Goal: Task Accomplishment & Management: Complete application form

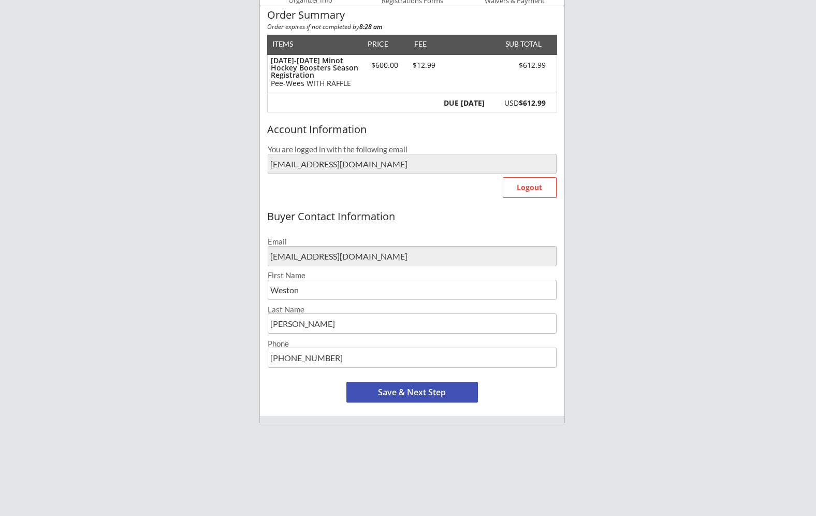
scroll to position [111, 0]
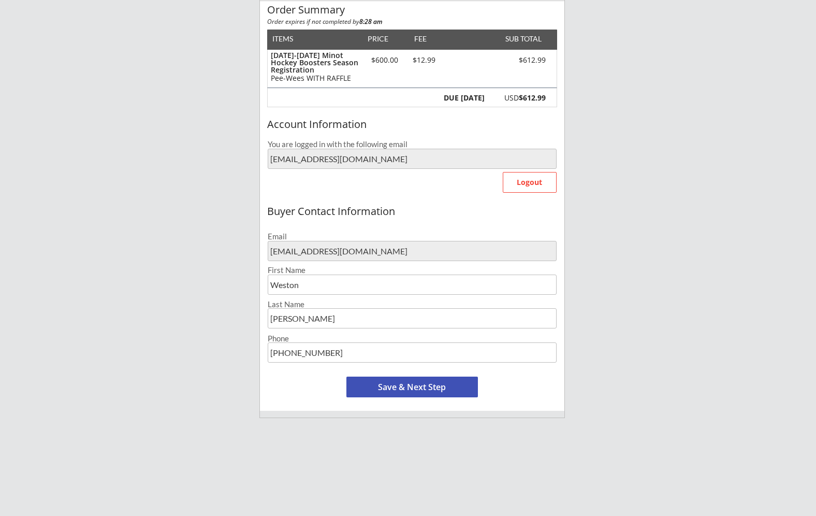
click at [410, 389] on button "Save & Next Step" at bounding box center [412, 386] width 132 height 21
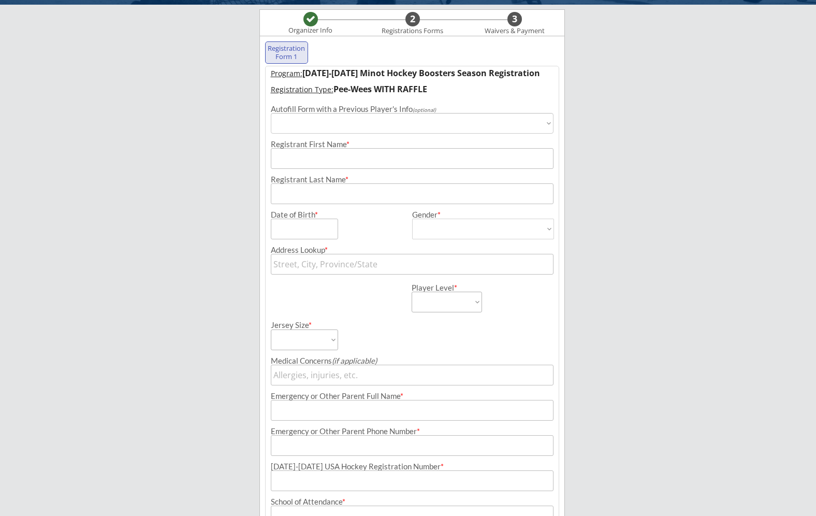
scroll to position [75, 0]
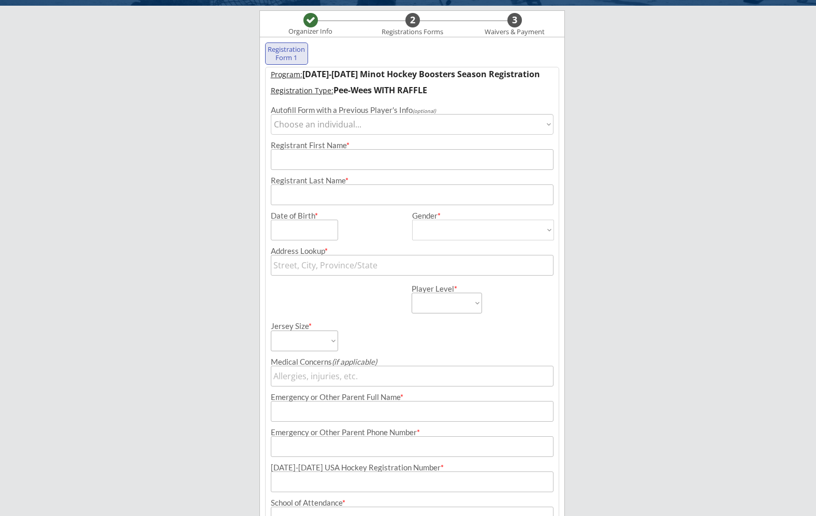
click at [370, 118] on select "Choose an individual... [PERSON_NAME]" at bounding box center [412, 124] width 283 height 21
select select ""1348695171700984260__LOOKUP__1722523799343x211651485098835970""
click at [271, 114] on select "Choose an individual... [PERSON_NAME]" at bounding box center [412, 124] width 283 height 21
type input "Weston"
type input "[PERSON_NAME]"
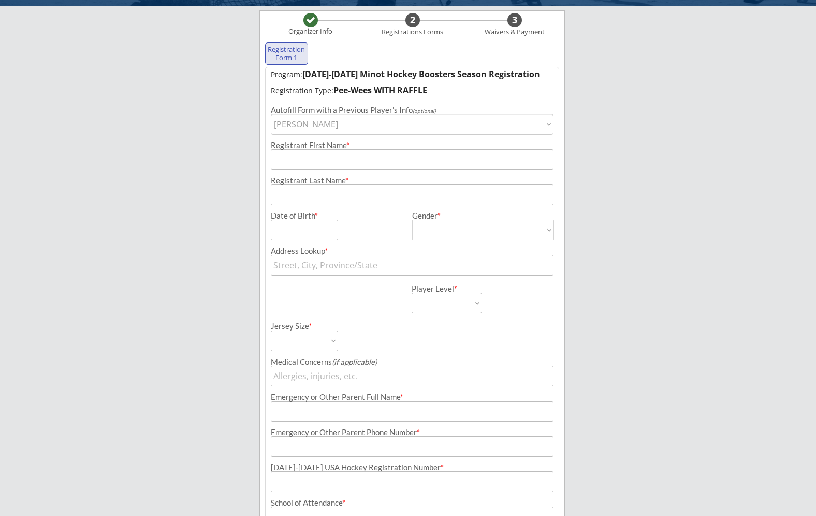
type input "[DATE]"
type input "[STREET_ADDRESS]"
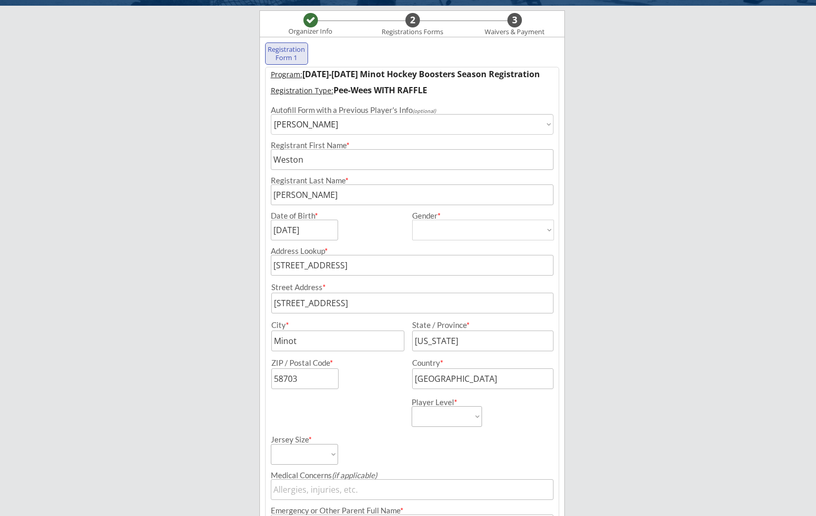
type input "[PERSON_NAME]"
type input "[PHONE_NUMBER]"
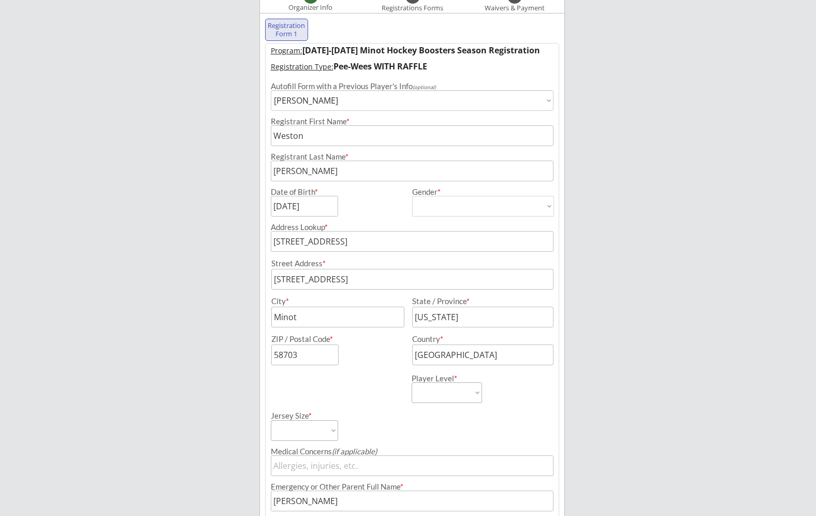
scroll to position [101, 0]
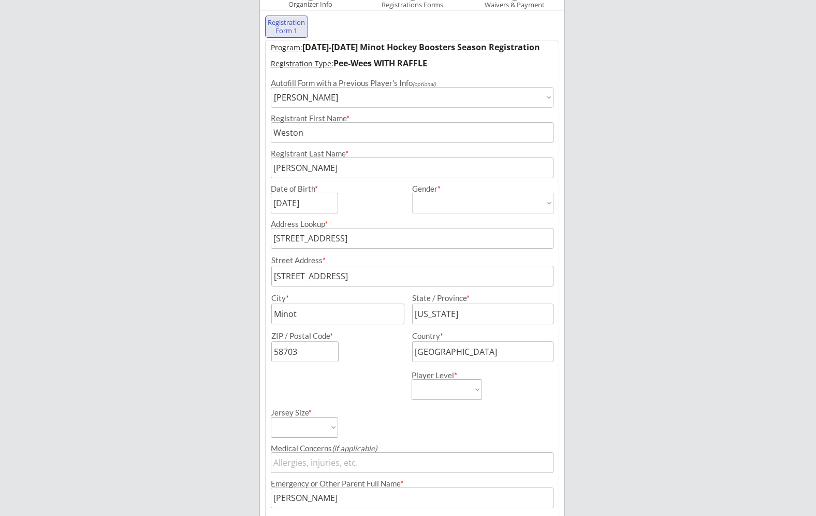
click at [546, 202] on select "[DEMOGRAPHIC_DATA] [DEMOGRAPHIC_DATA]" at bounding box center [483, 203] width 142 height 21
select select ""[DEMOGRAPHIC_DATA]""
click at [412, 193] on select "[DEMOGRAPHIC_DATA] [DEMOGRAPHIC_DATA]" at bounding box center [483, 203] width 142 height 21
type input "[DEMOGRAPHIC_DATA]"
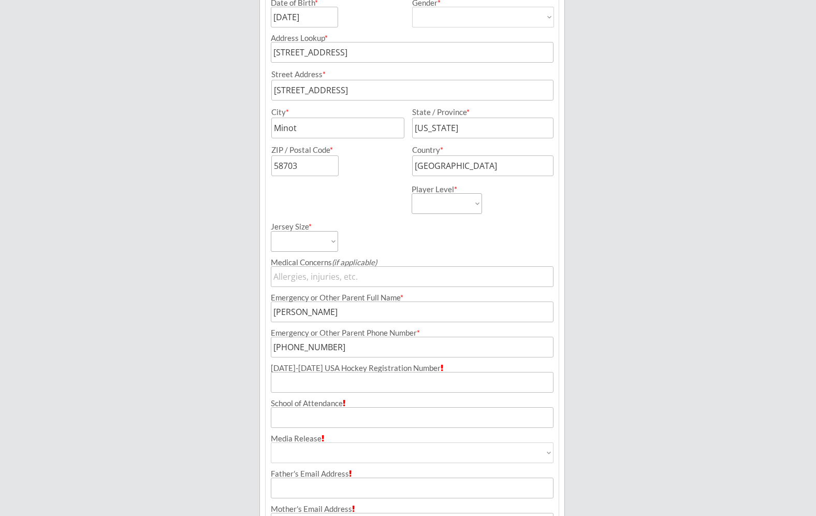
scroll to position [289, 0]
click at [334, 239] on select "Adult Small Adult Medium Adult Large Adult XL Goalie Cut" at bounding box center [304, 239] width 67 height 21
select select ""Adult Small""
click at [271, 229] on select "Adult Small Adult Medium Adult Large Adult XL Goalie Cut" at bounding box center [304, 239] width 67 height 21
click at [442, 200] on select "Learn to Play Boys Learn to Play Girls Maroon Mites Gold/White Mites Squirts Pe…" at bounding box center [447, 201] width 70 height 21
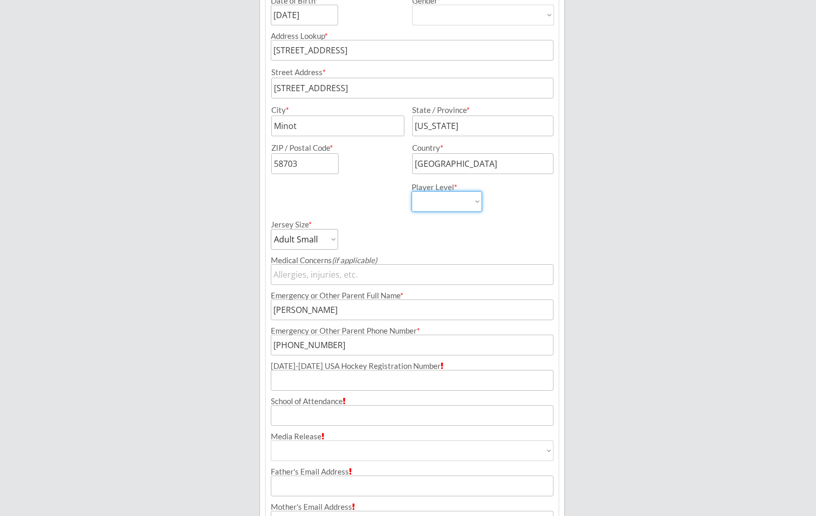
select select ""Pee-Wees""
click at [412, 191] on select "Learn to Play Boys Learn to Play Girls Maroon Mites Gold/White Mites Squirts Pe…" at bounding box center [447, 201] width 70 height 21
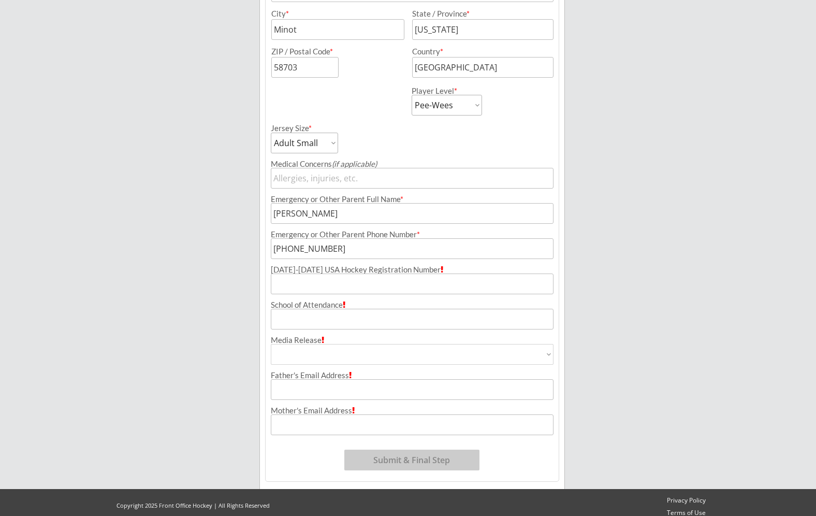
scroll to position [394, 0]
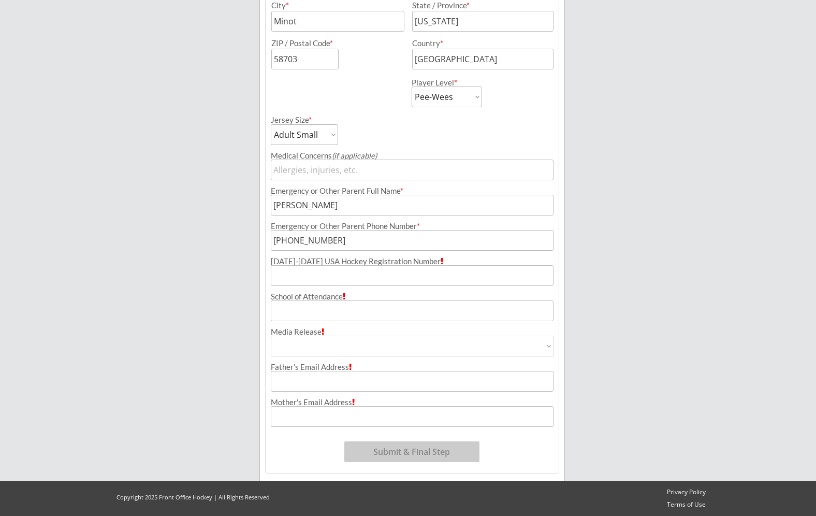
click at [315, 277] on input "input" at bounding box center [412, 275] width 283 height 21
type input "252600337RODMA"
click at [306, 319] on input "input" at bounding box center [412, 310] width 283 height 21
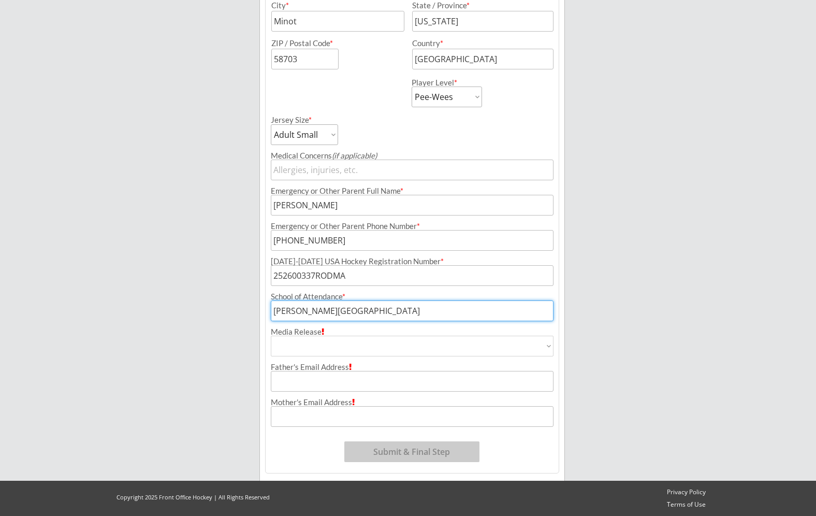
type input "[PERSON_NAME][GEOGRAPHIC_DATA]"
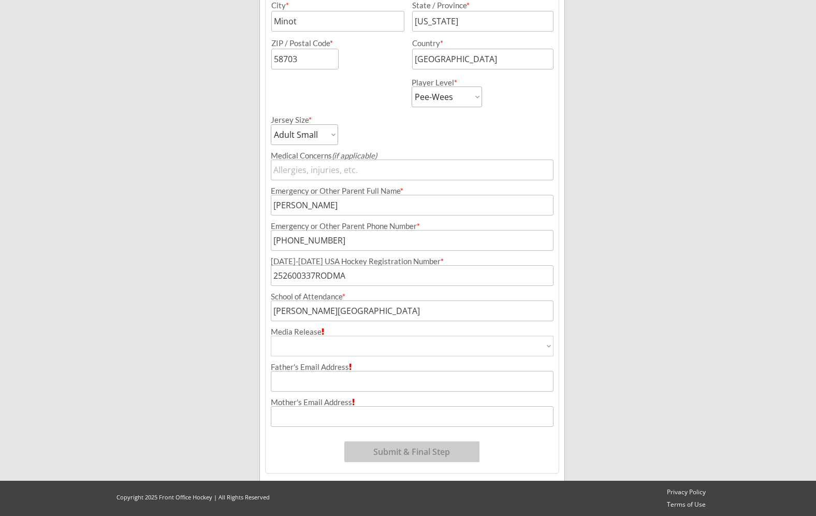
click at [370, 341] on select "Yes No" at bounding box center [412, 346] width 283 height 21
select select ""Yes""
click at [271, 336] on select "Yes No" at bounding box center [412, 346] width 283 height 21
type input "Yes"
click at [319, 380] on input "input" at bounding box center [412, 381] width 283 height 21
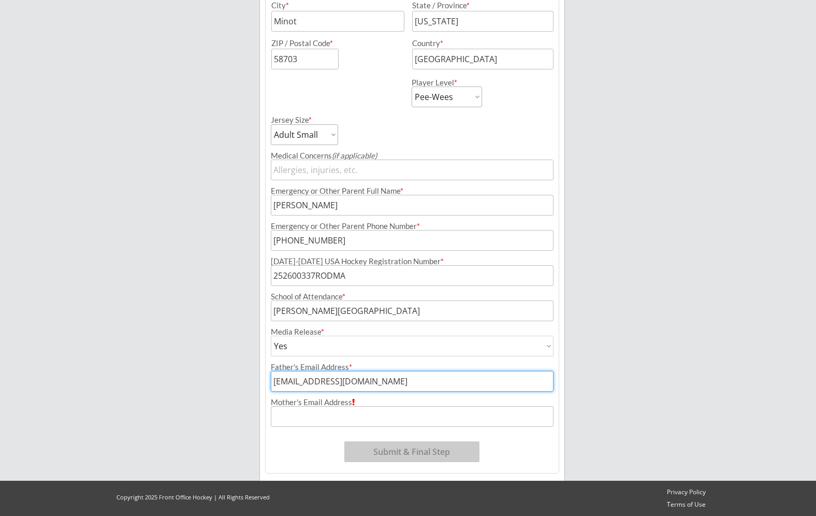
type input "[EMAIL_ADDRESS][DOMAIN_NAME]"
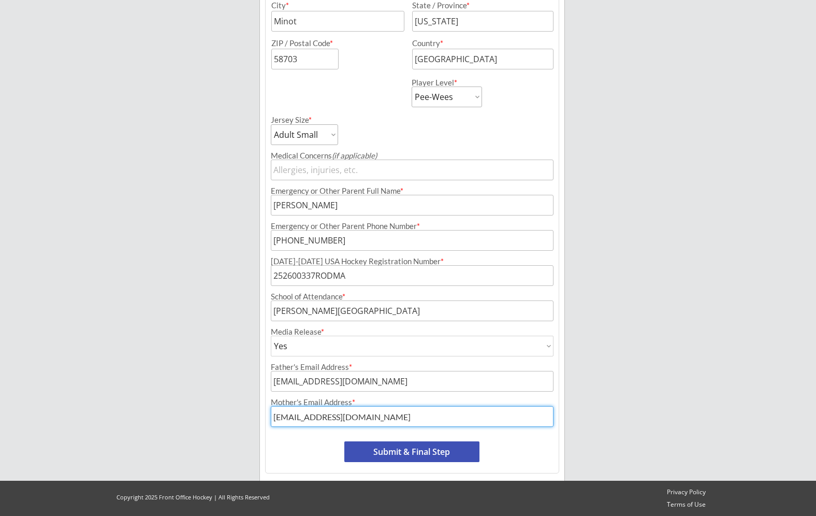
type input "[EMAIL_ADDRESS][DOMAIN_NAME]"
click at [391, 450] on button "Submit & Final Step" at bounding box center [411, 451] width 135 height 21
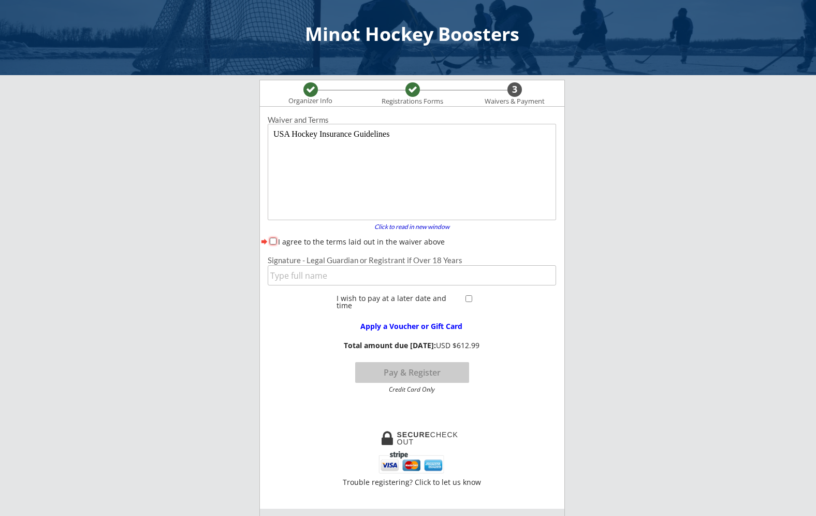
scroll to position [0, 0]
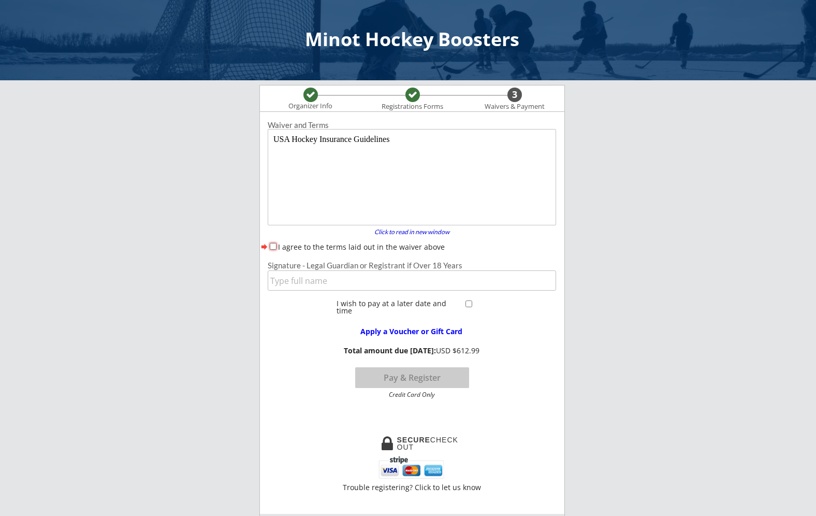
click at [272, 246] on input "I agree to the terms laid out in the waiver above" at bounding box center [273, 246] width 7 height 7
checkbox input "true"
click at [273, 277] on input "input" at bounding box center [412, 280] width 288 height 20
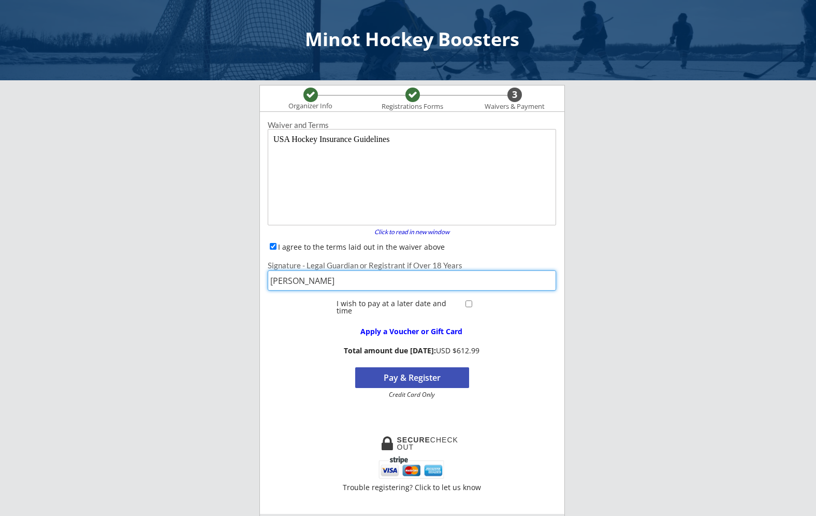
type input "[PERSON_NAME]"
click at [468, 303] on input "checkbox" at bounding box center [468, 303] width 7 height 7
checkbox input "true"
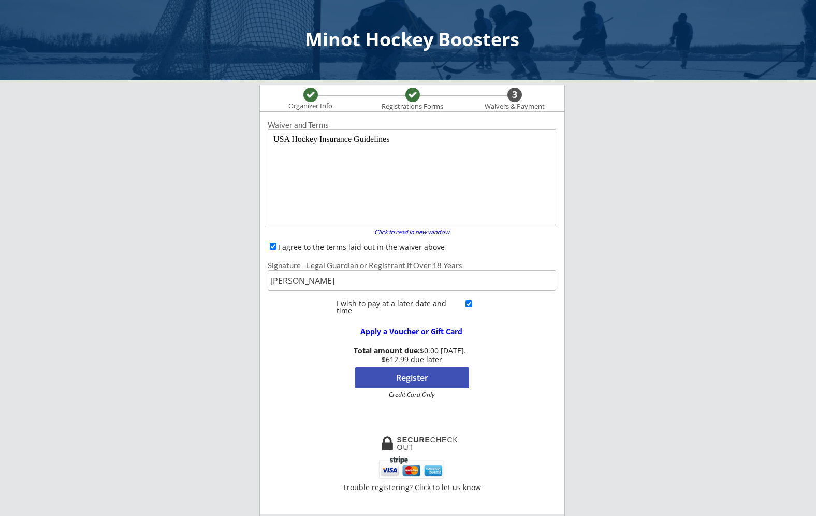
click at [406, 377] on button "Register" at bounding box center [412, 377] width 114 height 21
